Goal: Task Accomplishment & Management: Use online tool/utility

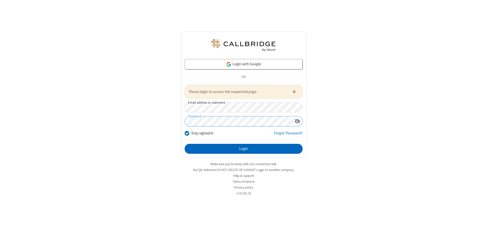
click at [243, 149] on button "Login" at bounding box center [244, 149] width 118 height 10
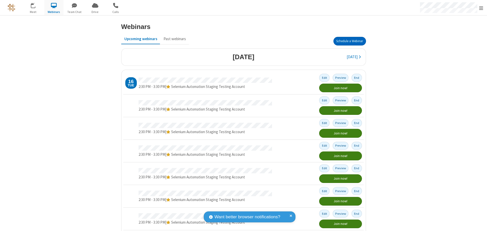
click at [347, 41] on button "Schedule a Webinar" at bounding box center [349, 41] width 33 height 9
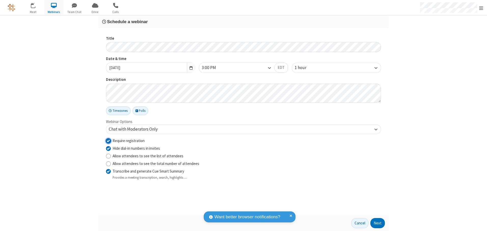
click at [108, 141] on input "Require registration" at bounding box center [108, 140] width 5 height 5
checkbox input "false"
click at [378, 224] on button "Next" at bounding box center [377, 223] width 15 height 10
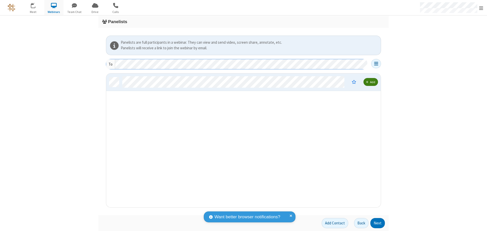
scroll to position [130, 271]
click at [378, 224] on button "Next" at bounding box center [377, 223] width 15 height 10
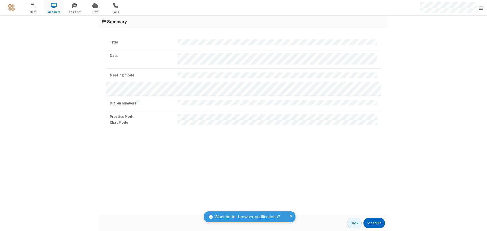
click at [374, 224] on button "Schedule" at bounding box center [373, 223] width 21 height 10
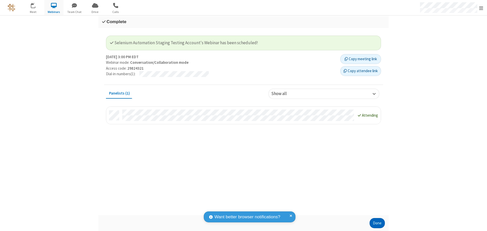
click at [377, 224] on button "Done" at bounding box center [376, 223] width 15 height 10
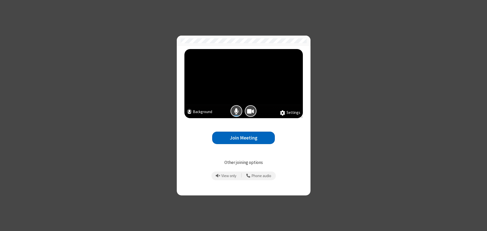
click at [243, 138] on button "Join Meeting" at bounding box center [243, 138] width 63 height 12
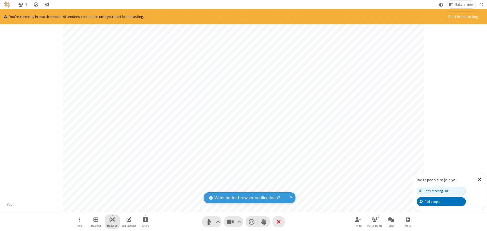
click at [112, 220] on span "Start broadcast" at bounding box center [112, 220] width 6 height 6
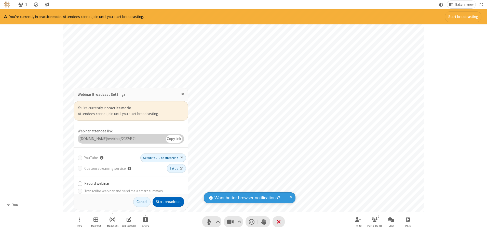
click at [168, 202] on button "Start broadcast" at bounding box center [168, 202] width 32 height 10
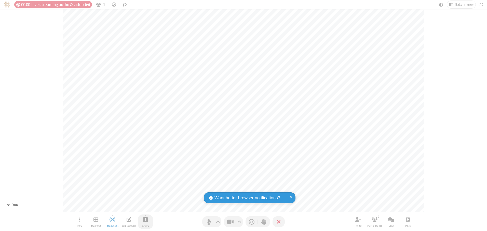
click at [145, 220] on span "Start sharing" at bounding box center [145, 220] width 5 height 6
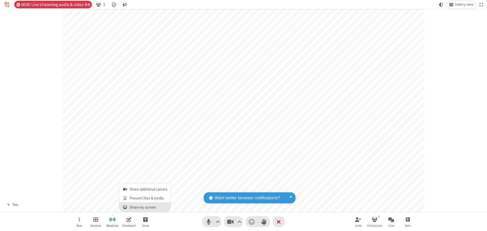
click at [125, 207] on span "Share my screen" at bounding box center [125, 208] width 6 height 4
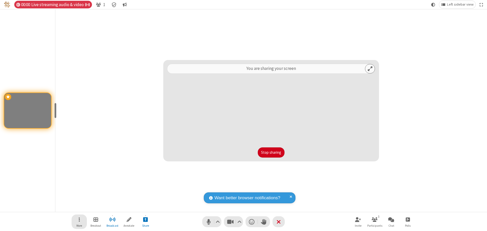
click at [79, 222] on span "Open menu" at bounding box center [79, 220] width 1 height 6
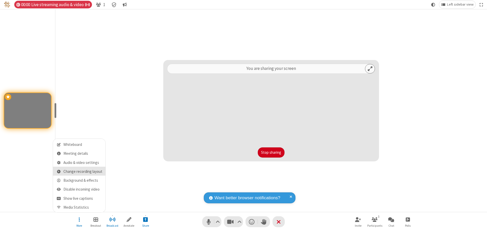
click at [83, 172] on span "Change recording layout" at bounding box center [82, 172] width 39 height 4
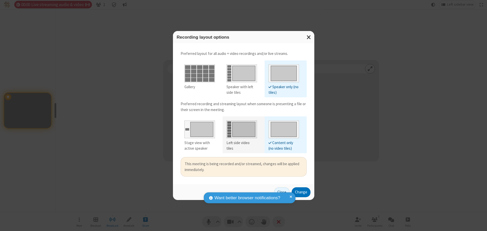
click at [241, 143] on div "Left side video tiles" at bounding box center [241, 145] width 31 height 11
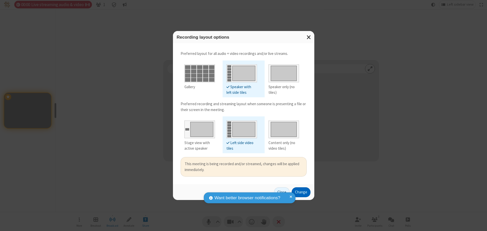
click at [301, 192] on button "Change" at bounding box center [301, 193] width 19 height 10
